Goal: Task Accomplishment & Management: Use online tool/utility

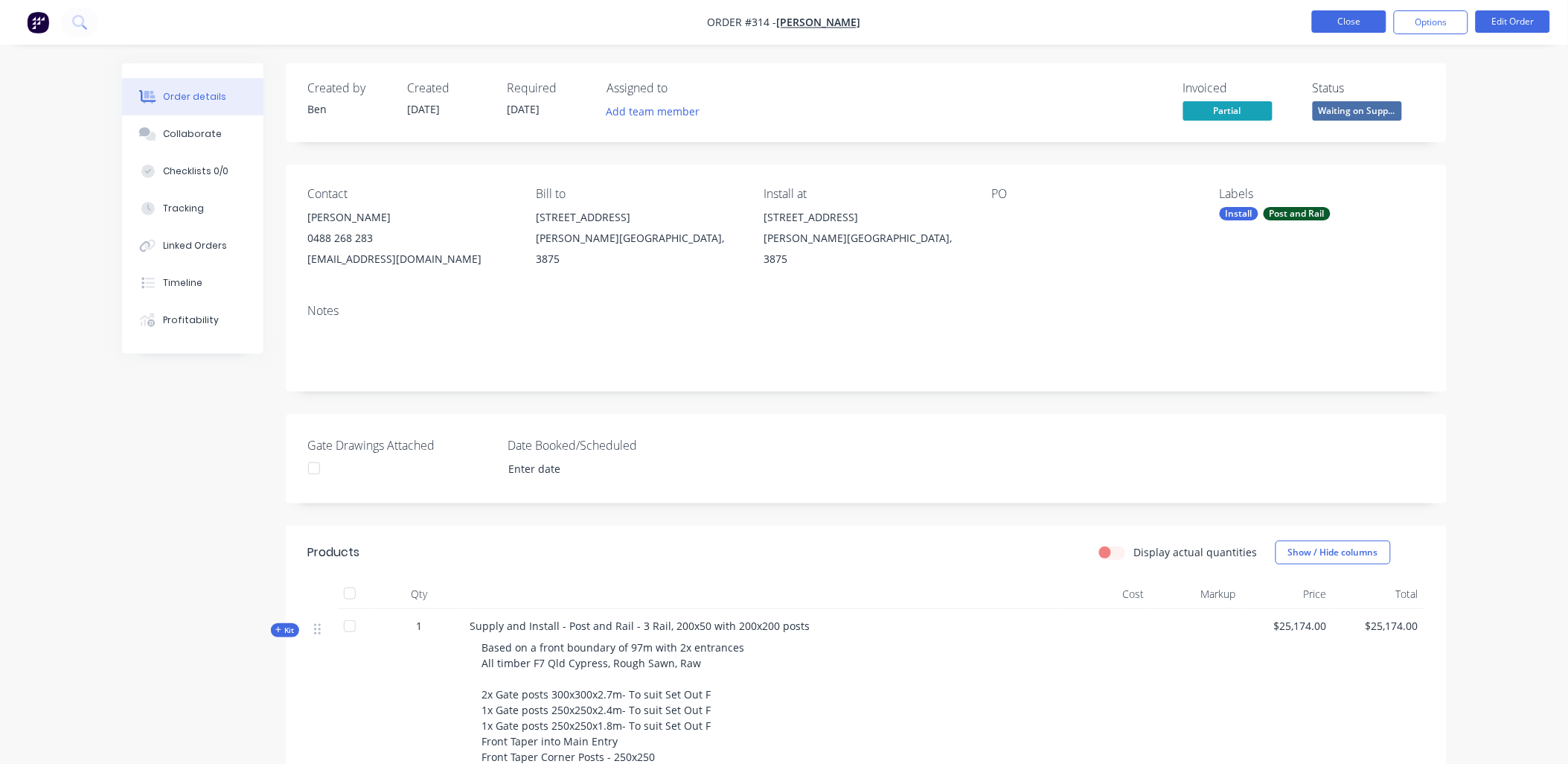
click at [1320, 20] on button "Close" at bounding box center [1349, 22] width 75 height 22
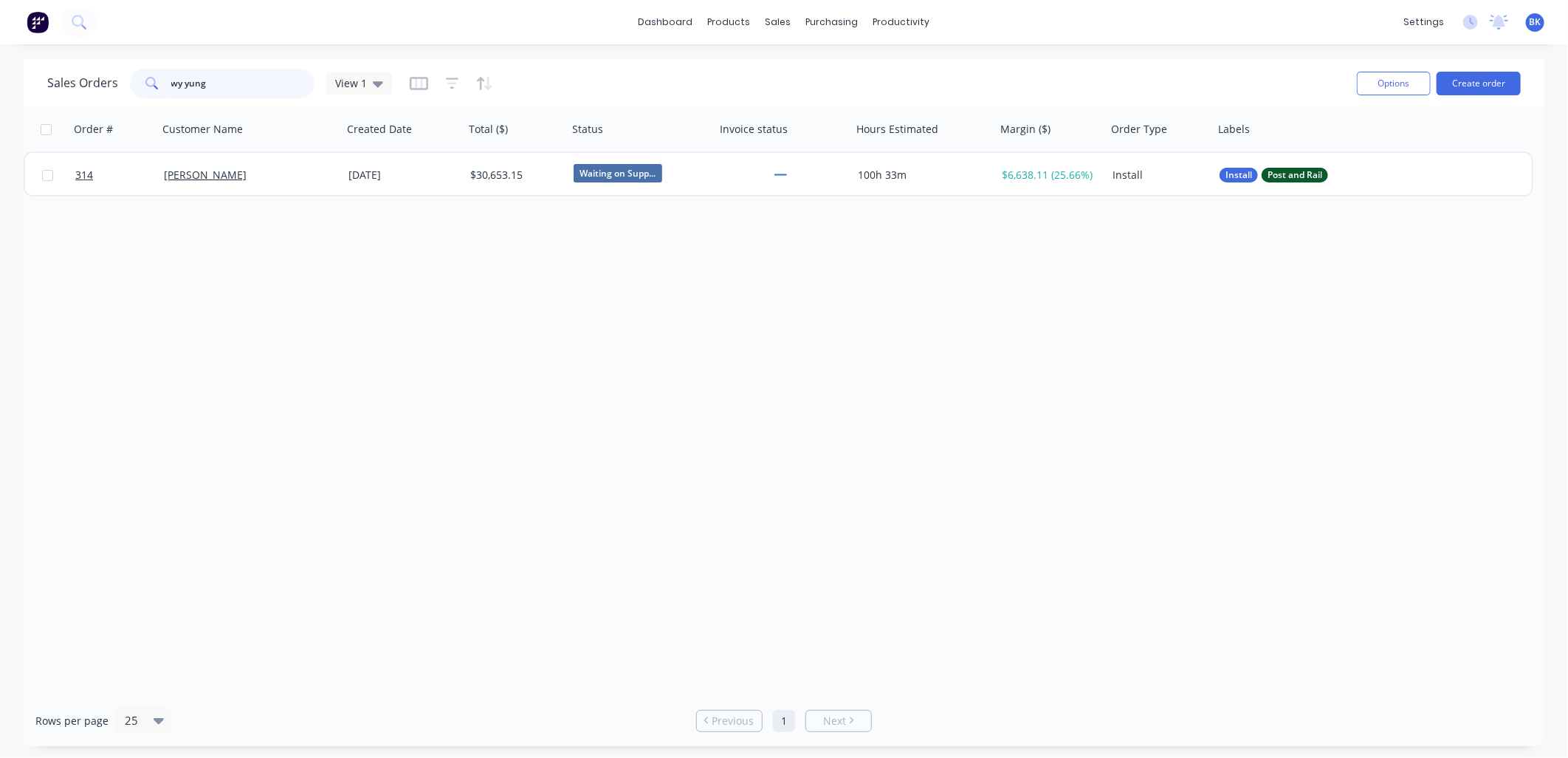
click at [222, 80] on input "wy yung" at bounding box center [243, 83] width 144 height 30
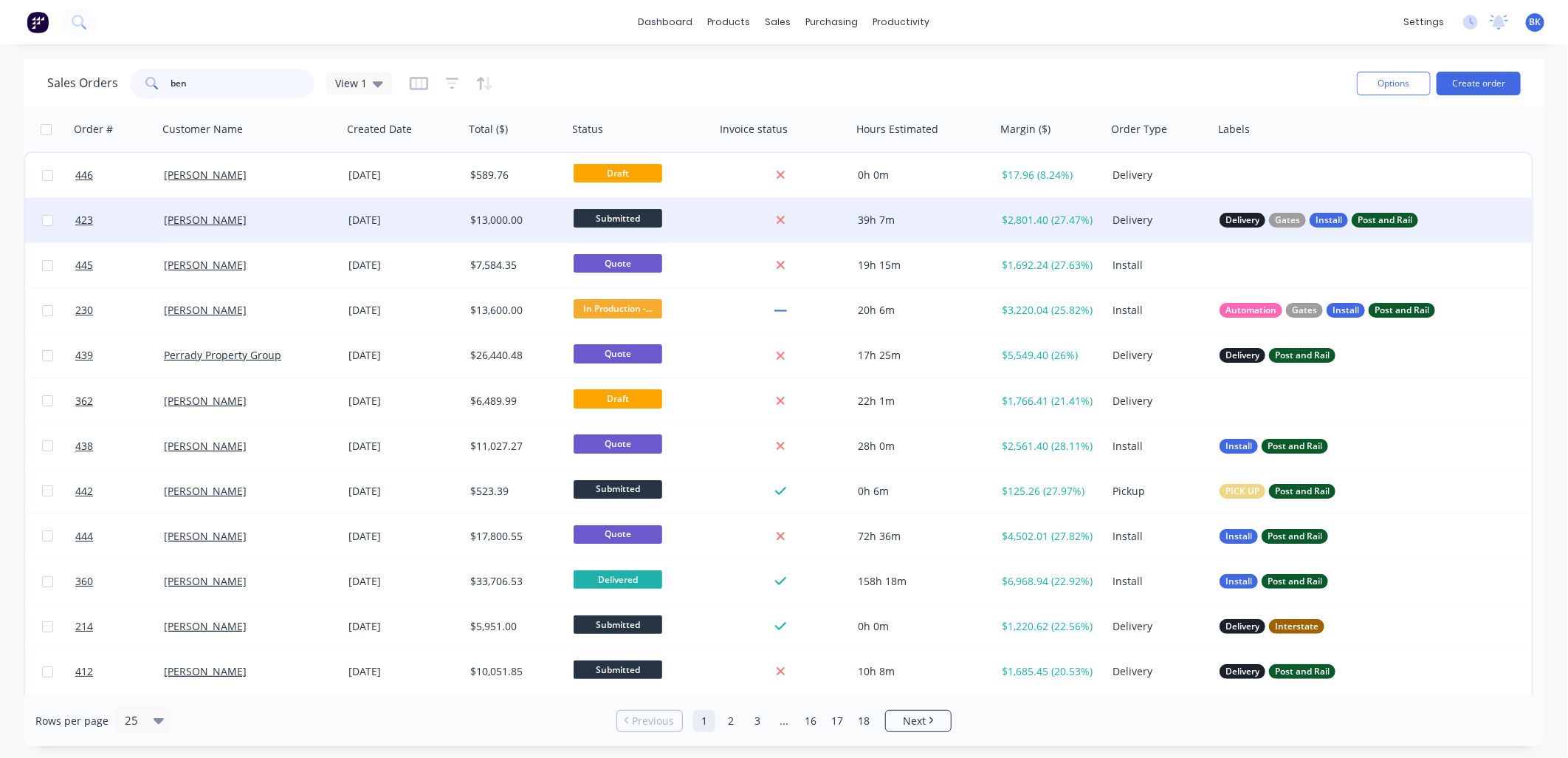
type input "ben"
click at [296, 222] on div "[PERSON_NAME]" at bounding box center [245, 220] width 164 height 15
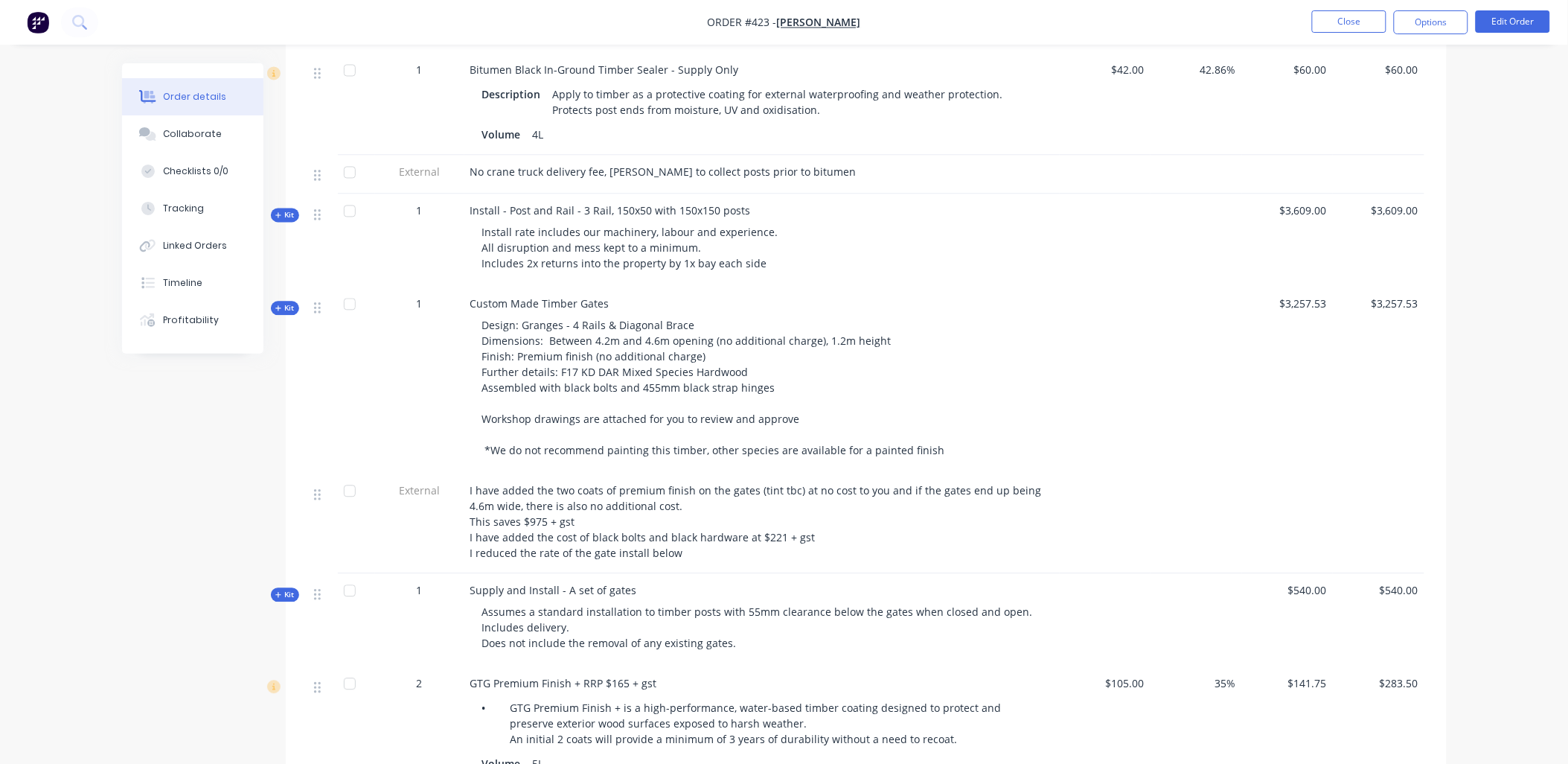
scroll to position [990, 0]
click at [1327, 25] on button "Close" at bounding box center [1349, 22] width 75 height 22
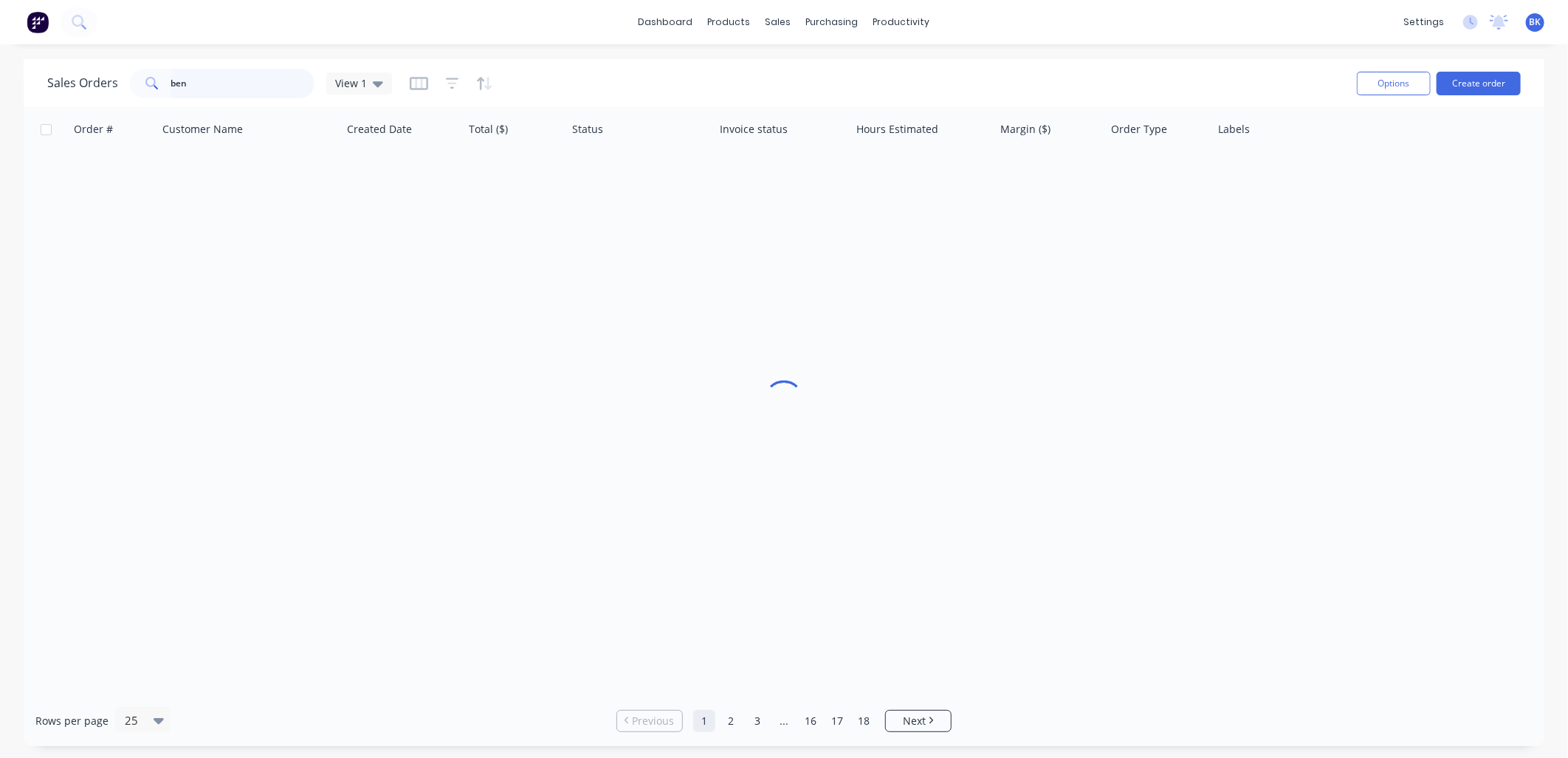
click at [255, 78] on input "ben" at bounding box center [243, 83] width 144 height 30
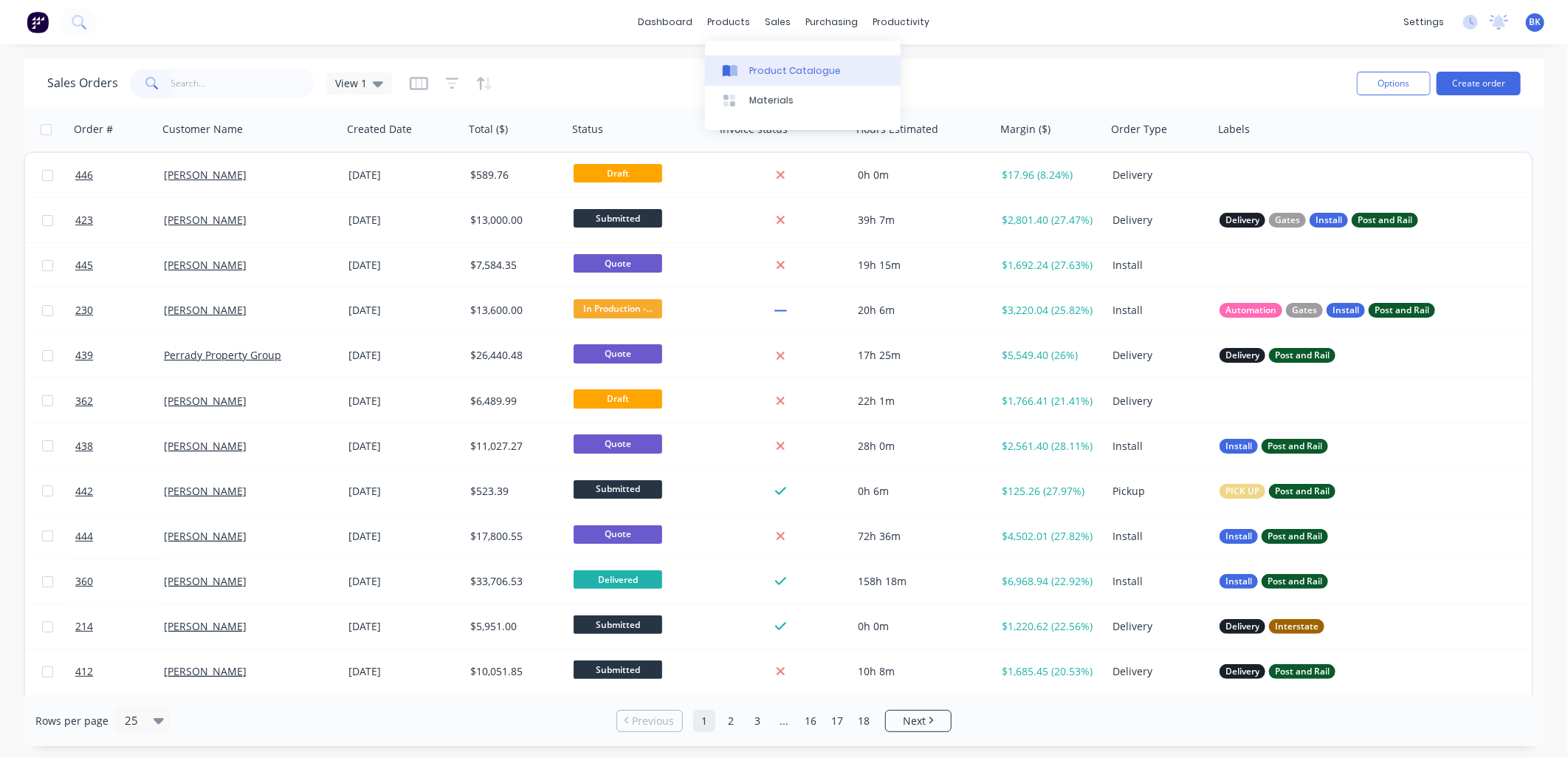
click at [783, 74] on div "Product Catalogue" at bounding box center [795, 70] width 92 height 13
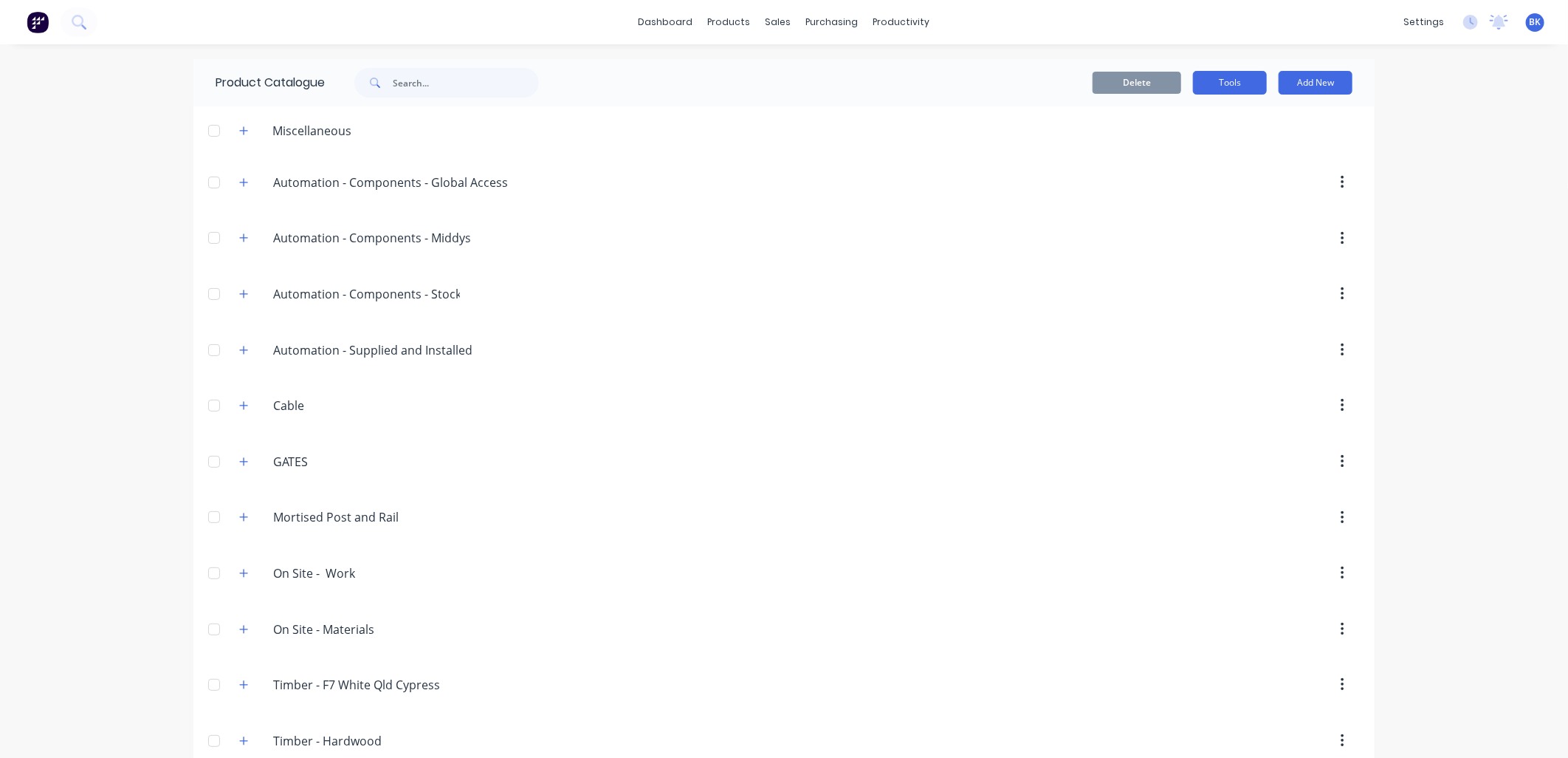
click at [1246, 94] on button "Tools" at bounding box center [1229, 83] width 74 height 24
click at [1167, 151] on div "Stocktake" at bounding box center [1196, 150] width 114 height 21
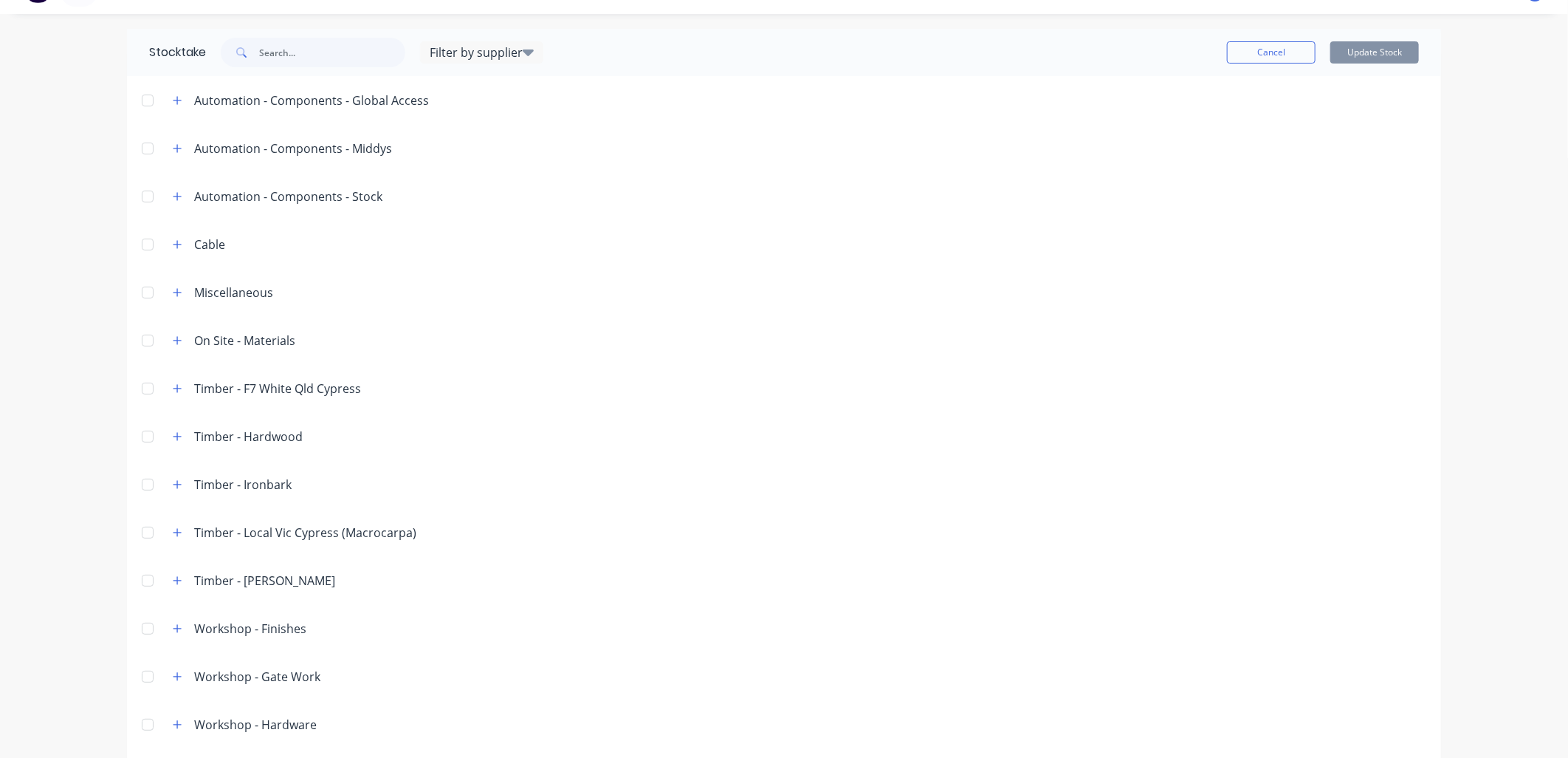
scroll to position [83, 0]
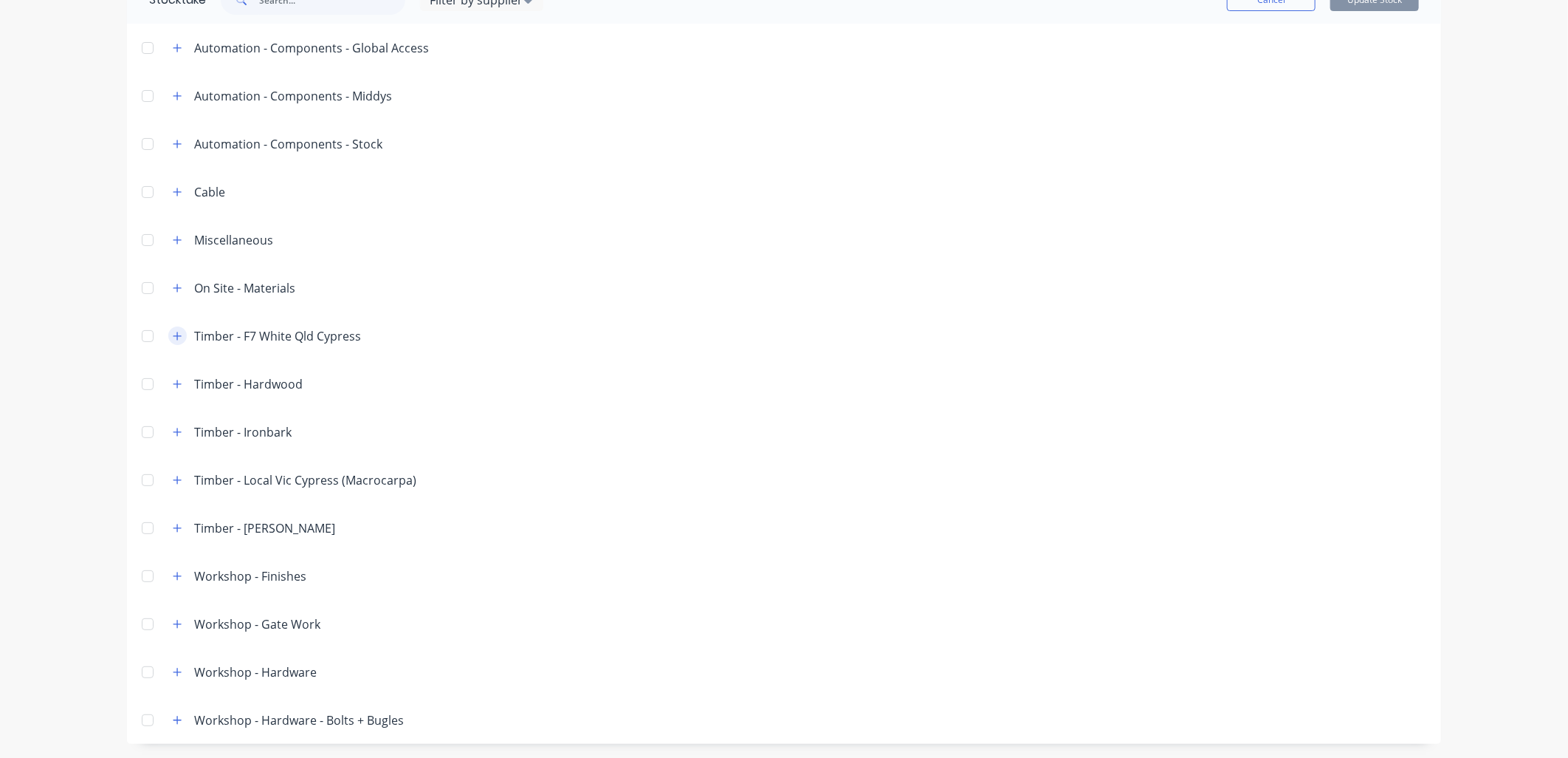
click at [173, 333] on icon "button" at bounding box center [177, 337] width 9 height 11
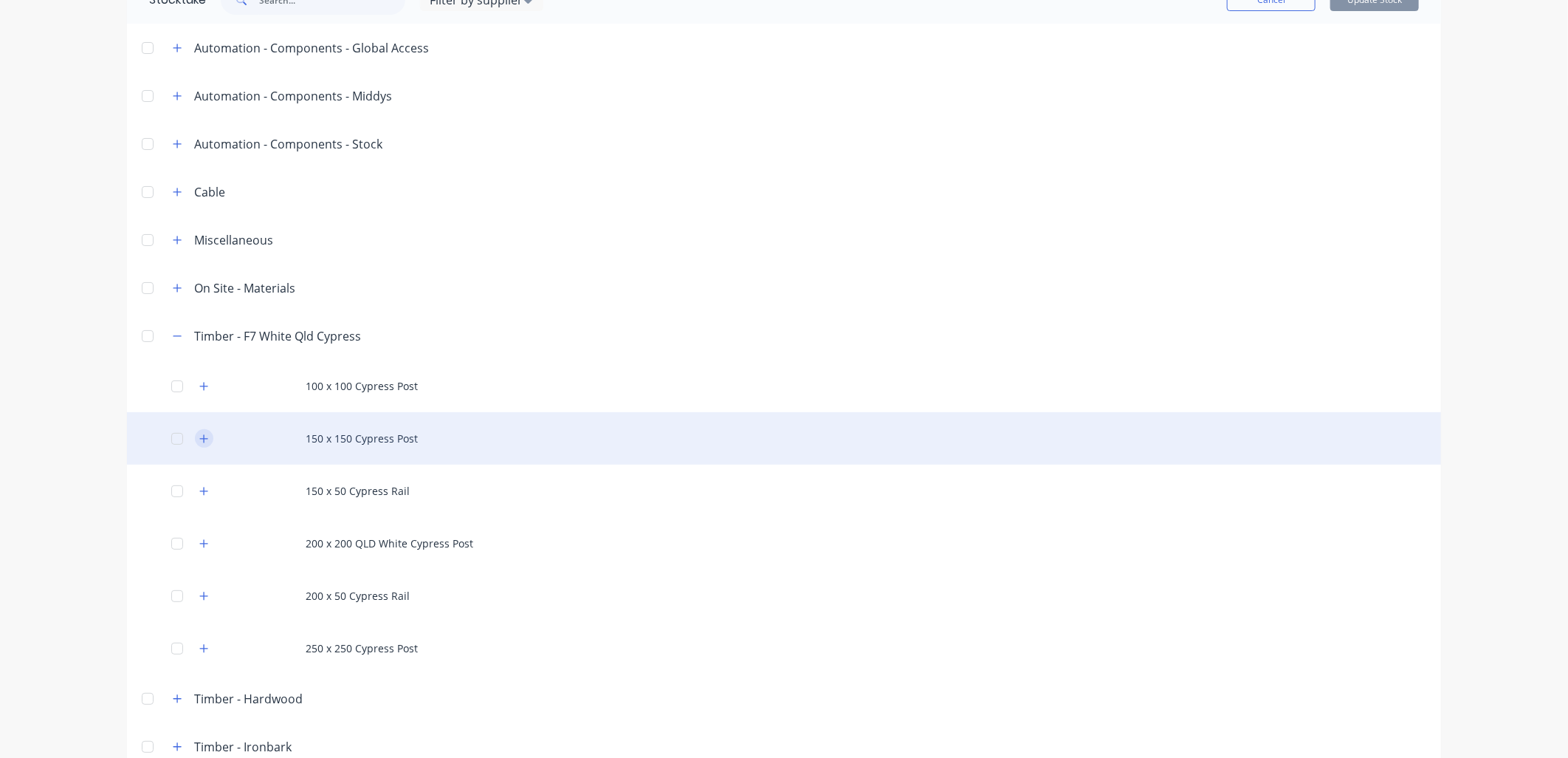
click at [200, 440] on icon "button" at bounding box center [204, 438] width 8 height 8
